Goal: Task Accomplishment & Management: Manage account settings

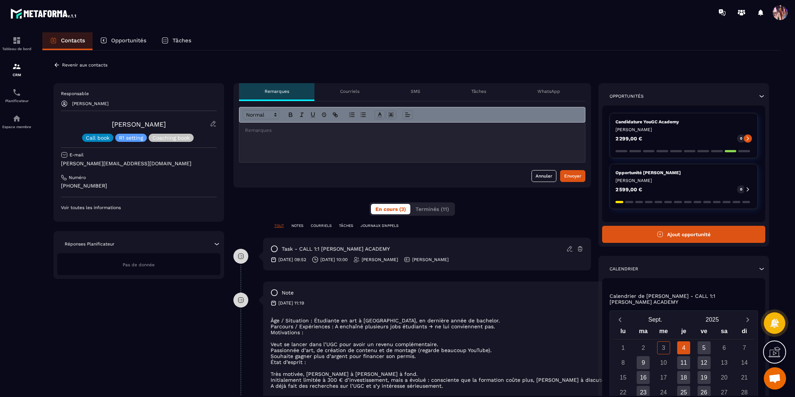
click at [127, 44] on div "Opportunités" at bounding box center [123, 41] width 61 height 18
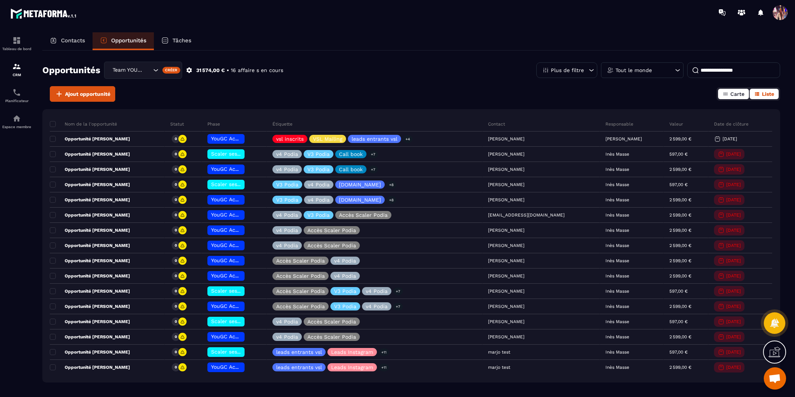
click at [736, 94] on span "Carte" at bounding box center [737, 94] width 14 height 6
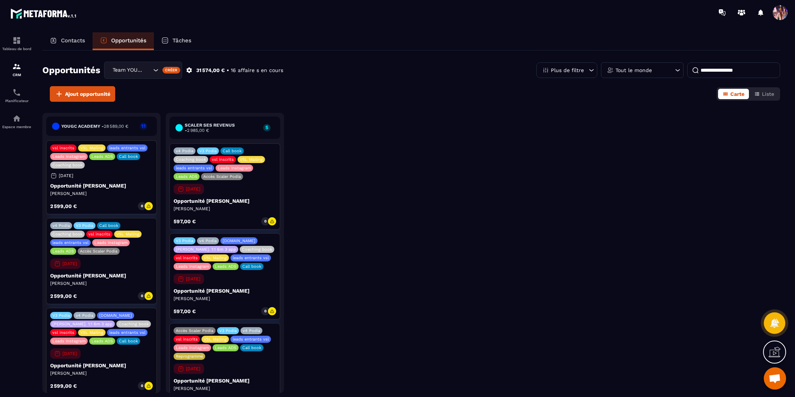
click at [147, 71] on input "Search for option" at bounding box center [147, 70] width 7 height 8
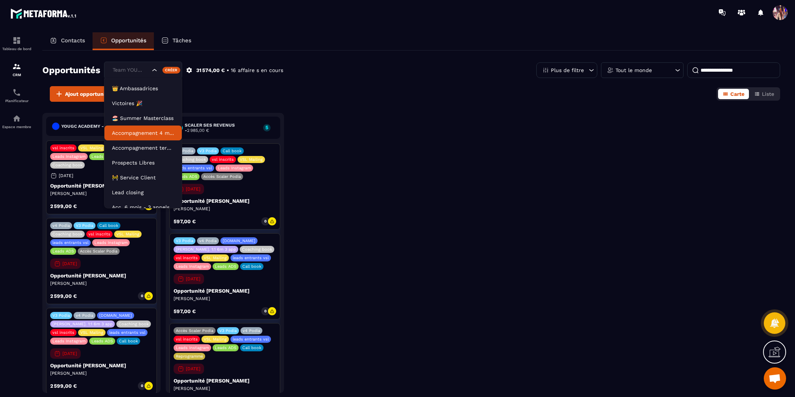
scroll to position [19, 0]
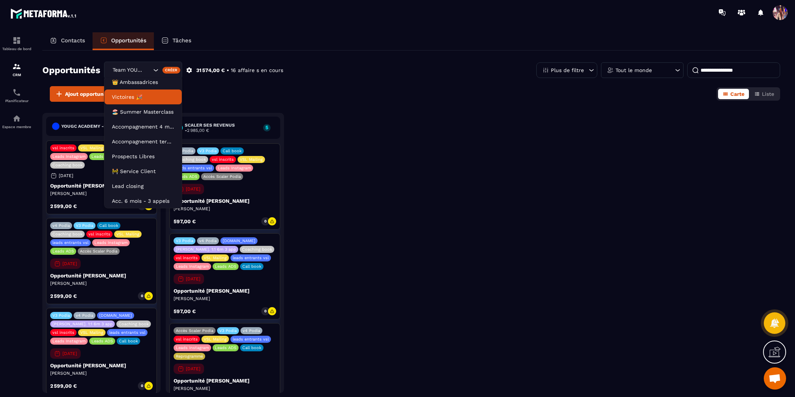
click at [200, 99] on div "Ajout opportunité Carte Liste" at bounding box center [411, 94] width 738 height 16
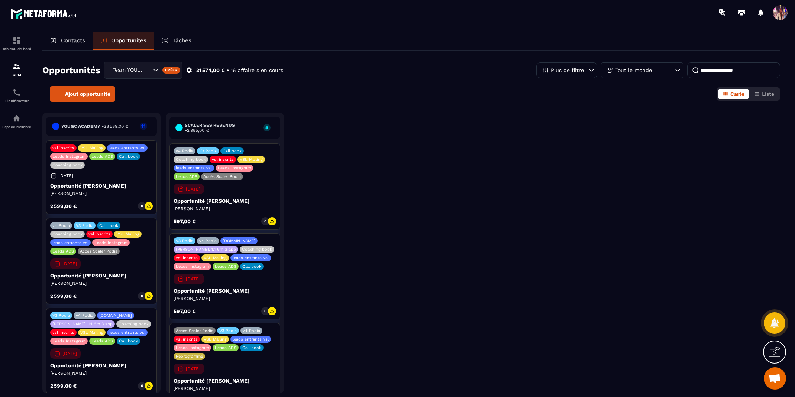
click at [151, 70] on div "Team YOUGC - Formations" at bounding box center [143, 70] width 78 height 17
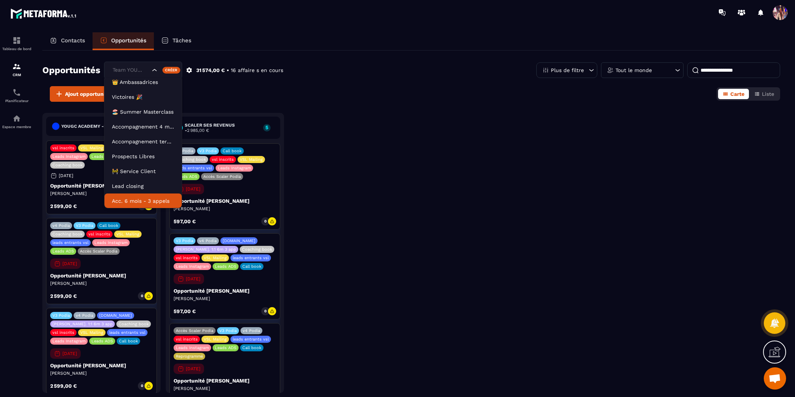
click at [144, 196] on li "Acc. 6 mois - 3 appels" at bounding box center [142, 201] width 77 height 15
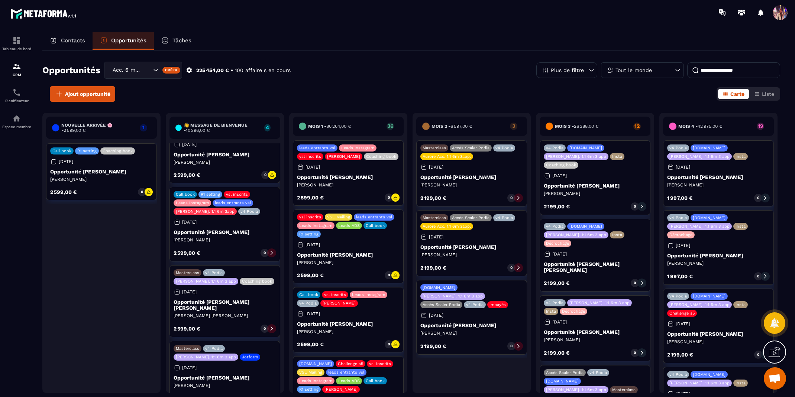
scroll to position [61, 0]
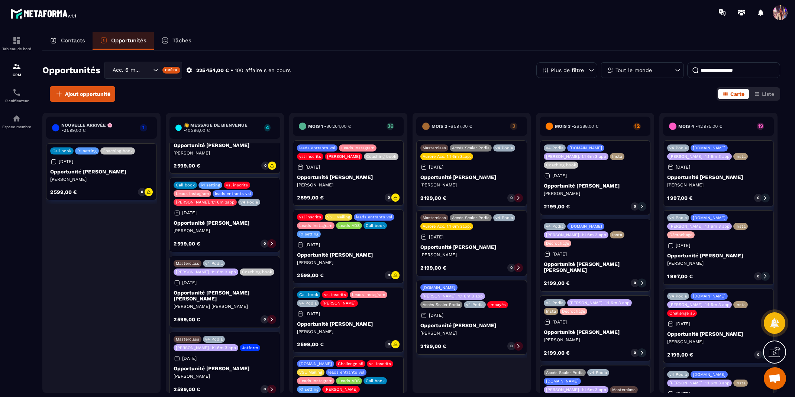
click at [723, 66] on input at bounding box center [733, 70] width 93 height 16
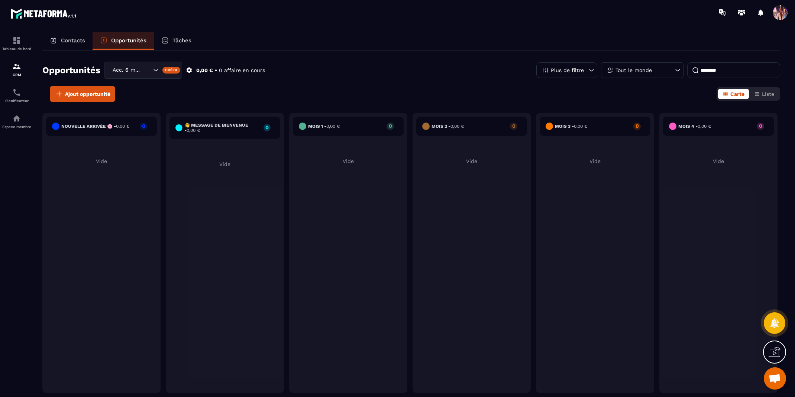
scroll to position [0, 0]
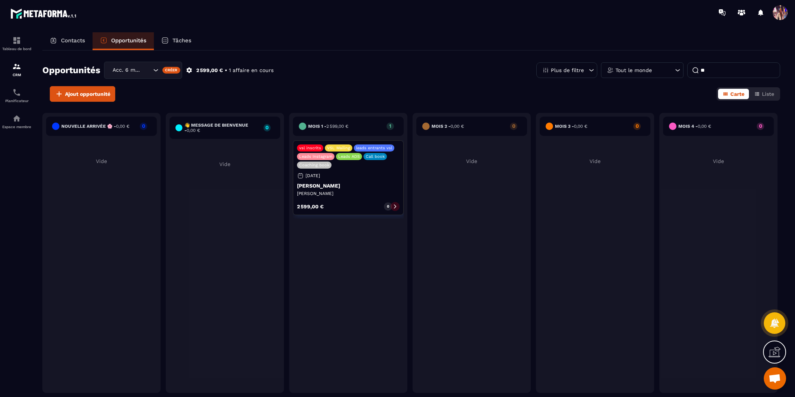
type input "*"
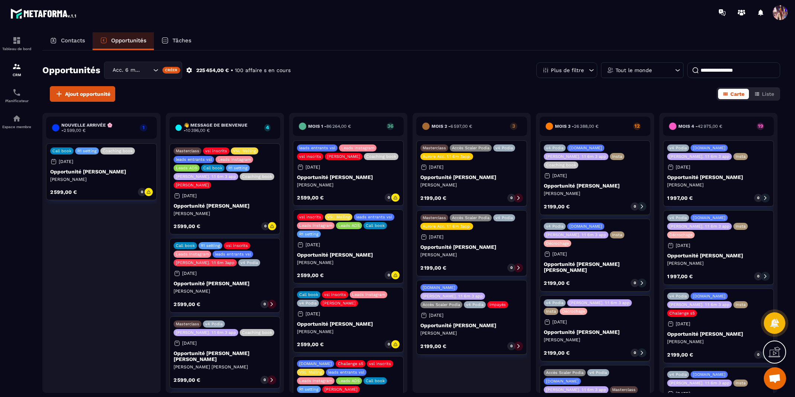
click at [718, 71] on input at bounding box center [733, 70] width 93 height 16
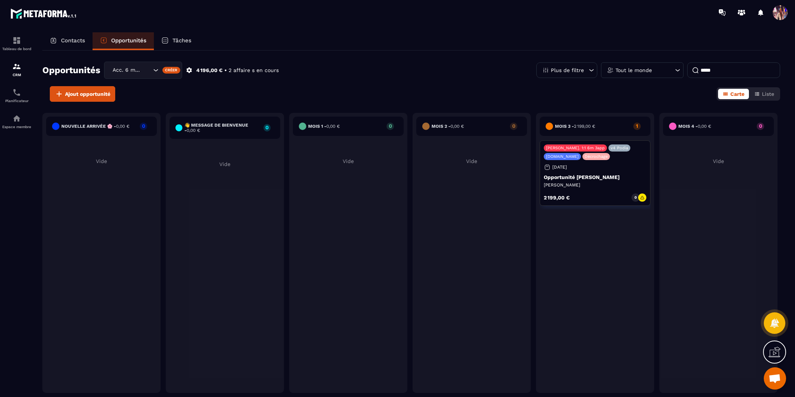
type input "*****"
click at [77, 42] on p "Contacts" at bounding box center [73, 40] width 24 height 7
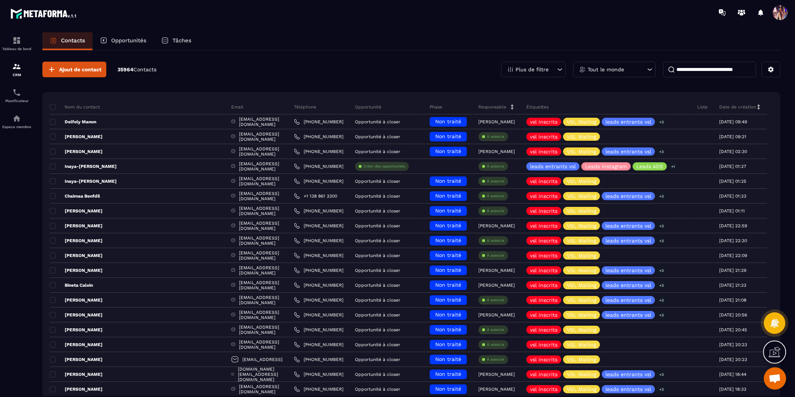
click at [723, 70] on input at bounding box center [709, 70] width 93 height 16
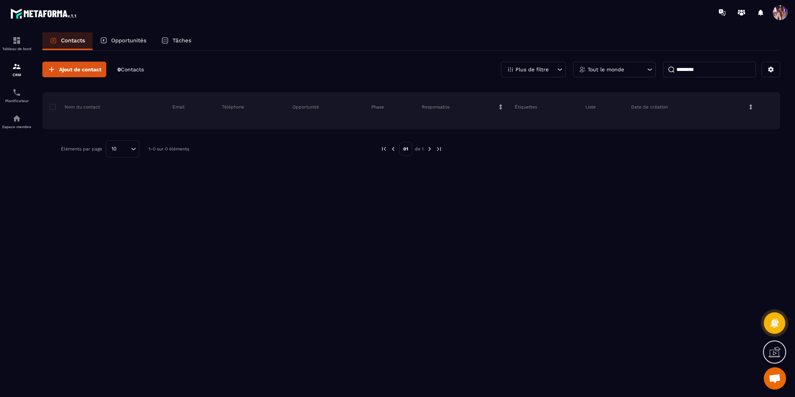
type input "*********"
